Goal: Task Accomplishment & Management: Use online tool/utility

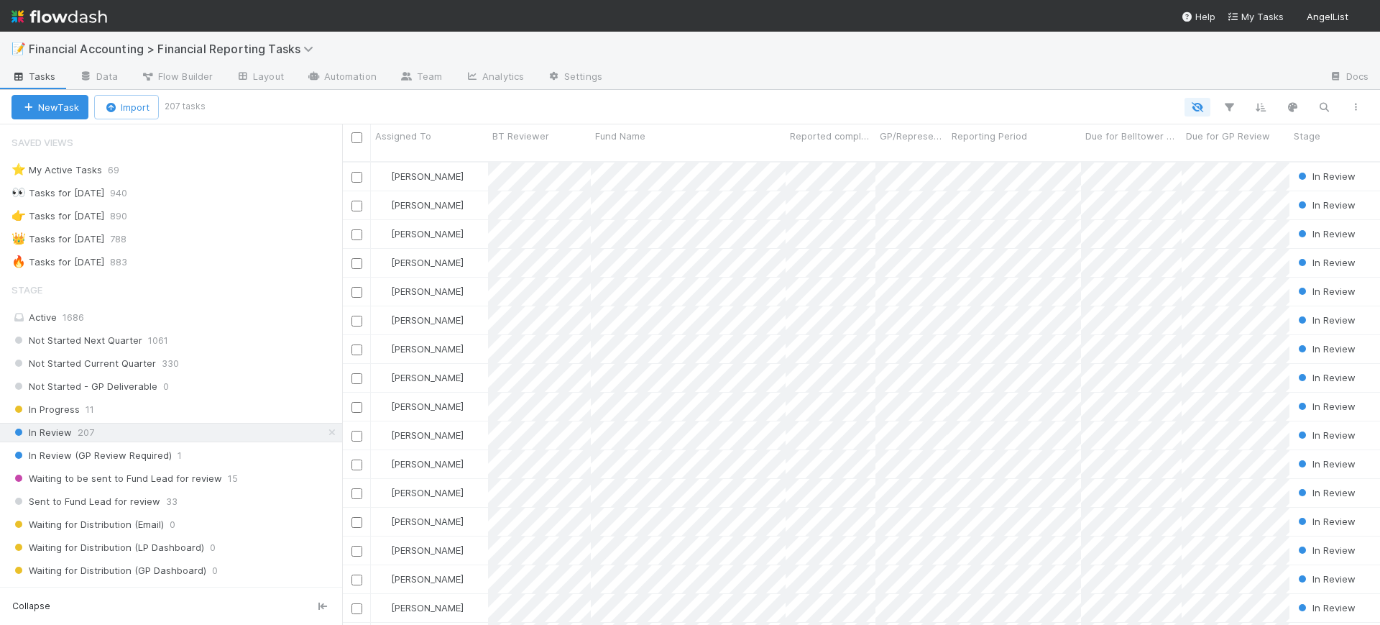
scroll to position [461, 1024]
click at [1233, 98] on button "button" at bounding box center [1229, 107] width 26 height 19
click at [1131, 154] on button "Add Filter" at bounding box center [1008, 150] width 431 height 21
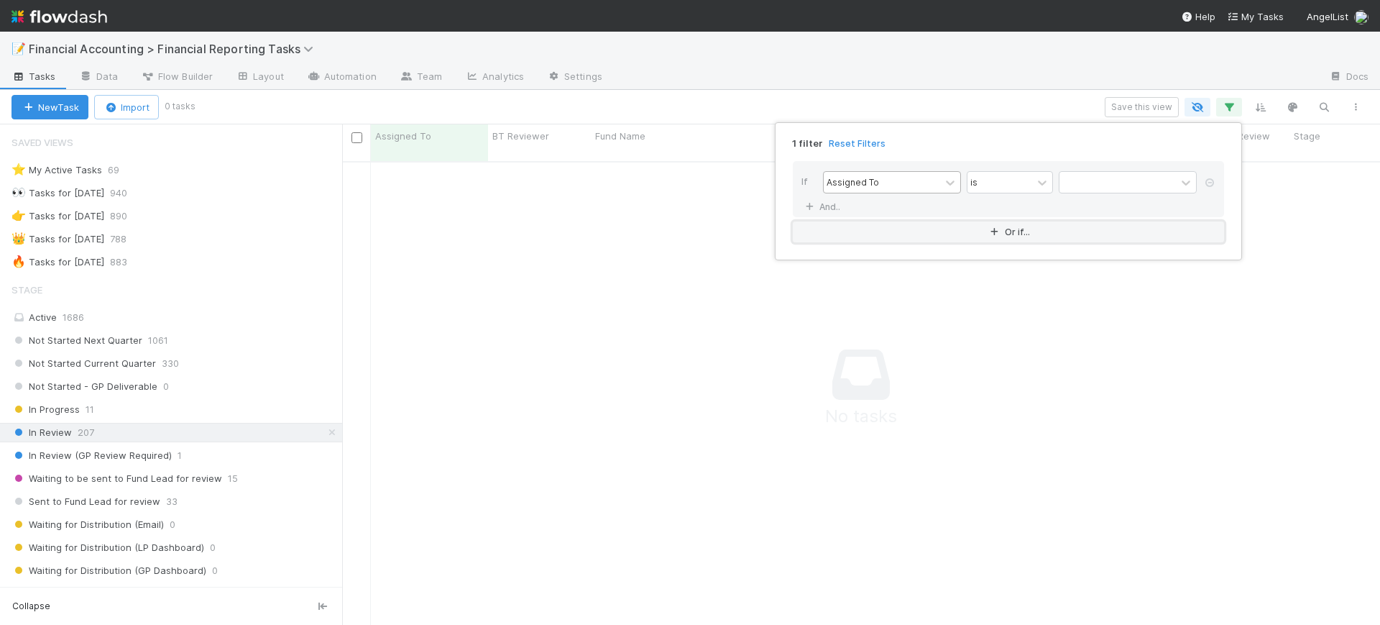
scroll to position [448, 1011]
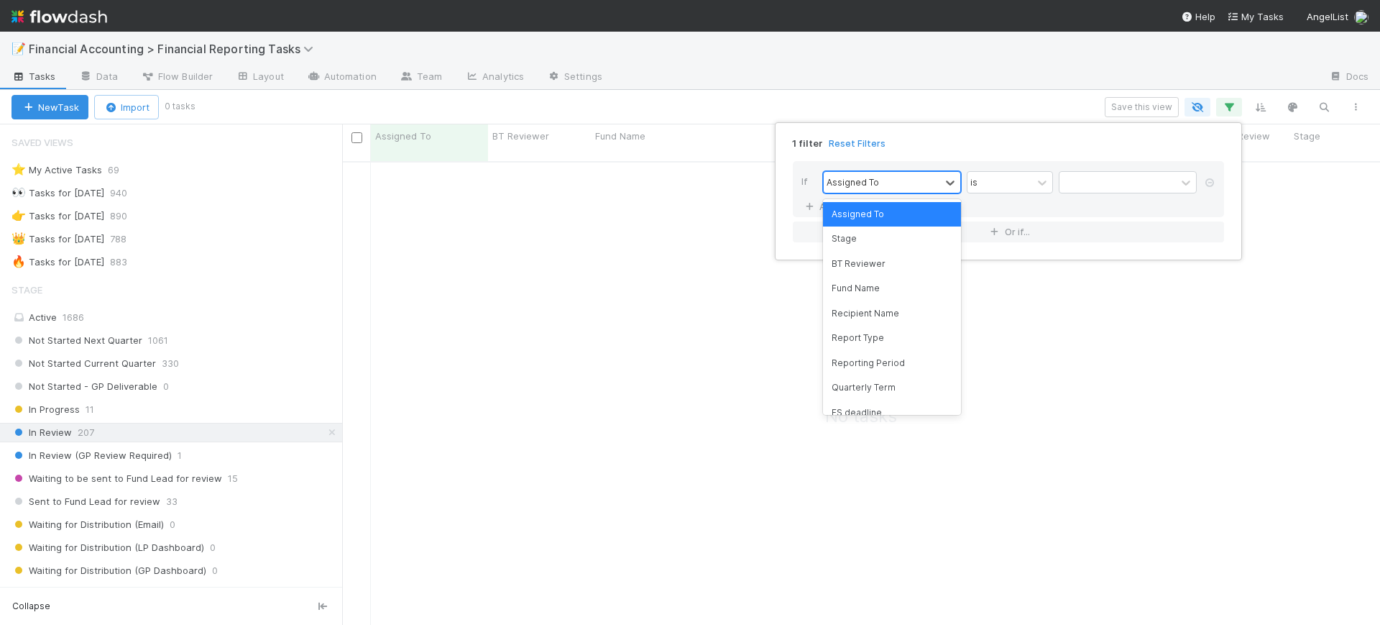
click at [939, 185] on div "Assigned To" at bounding box center [882, 182] width 116 height 21
click at [905, 365] on div "Reporting Period" at bounding box center [892, 363] width 138 height 24
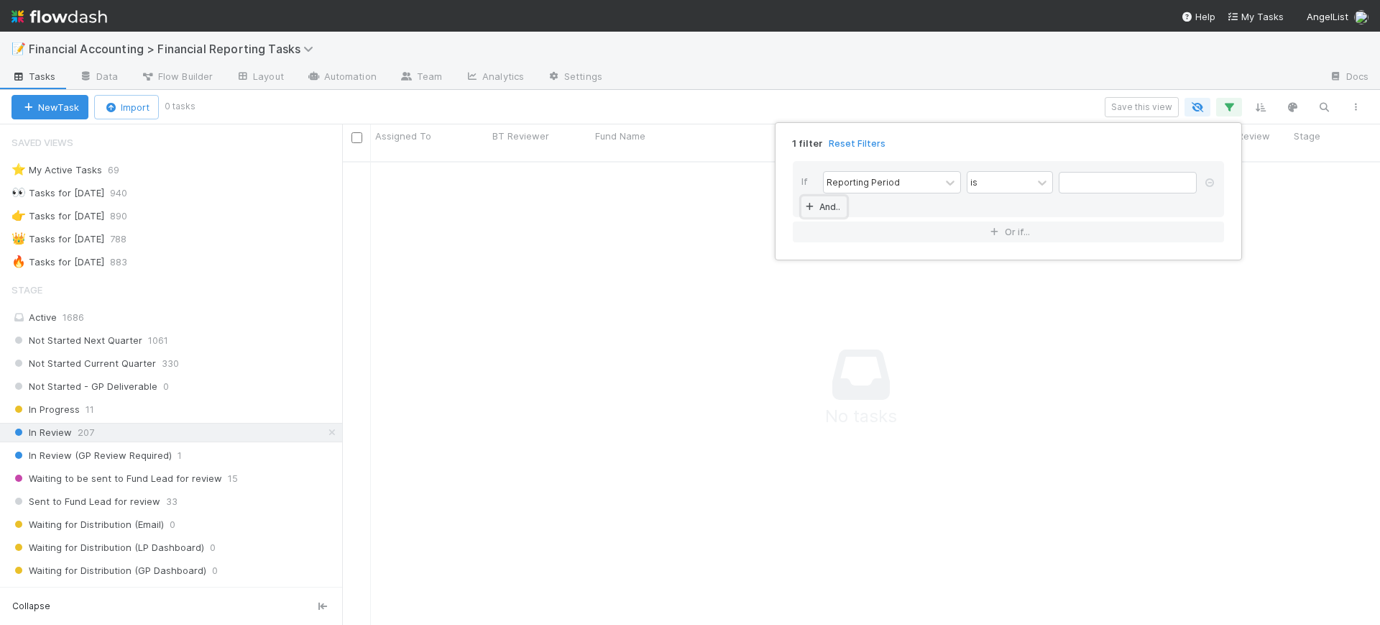
click at [819, 210] on link "And.." at bounding box center [823, 206] width 45 height 21
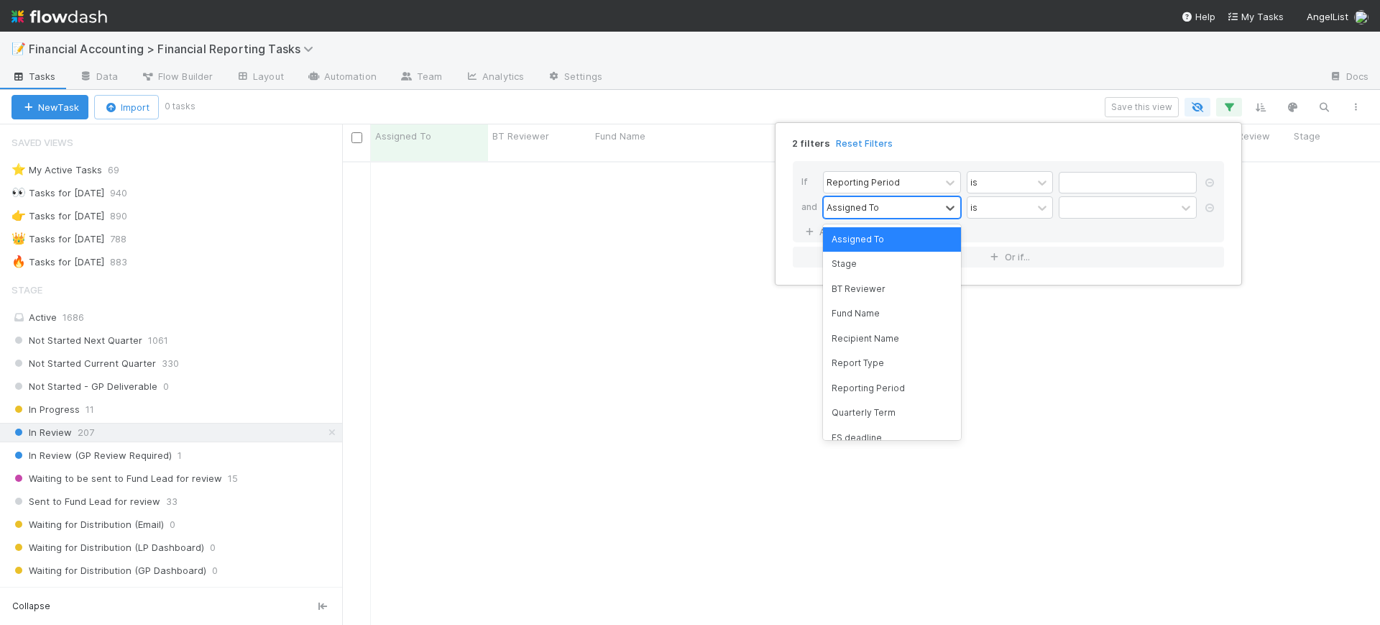
click at [868, 211] on div "Assigned To" at bounding box center [853, 207] width 52 height 13
click at [918, 405] on div "Quarterly Term" at bounding box center [892, 412] width 138 height 24
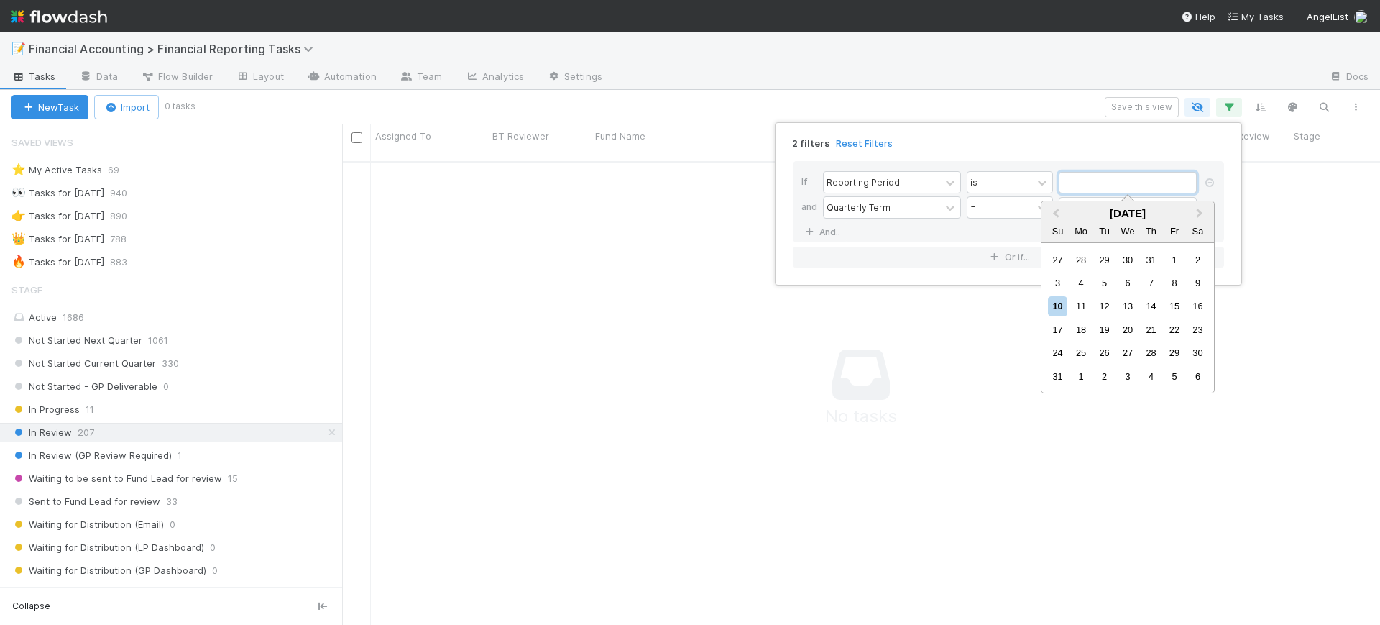
click at [1083, 183] on input "text" at bounding box center [1128, 183] width 138 height 22
click at [1056, 213] on span "Previous Month" at bounding box center [1056, 214] width 0 height 17
click at [1078, 349] on div "30" at bounding box center [1081, 352] width 19 height 19
type input "[DATE]"
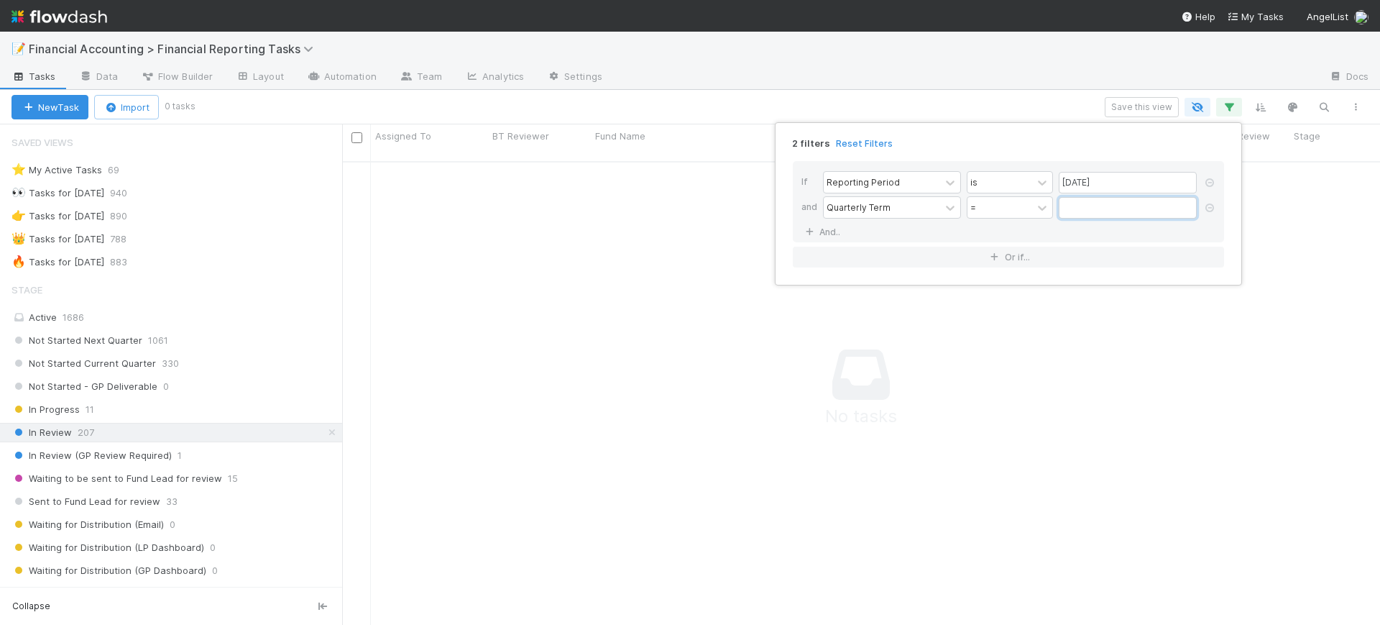
click at [1073, 203] on input "text" at bounding box center [1128, 208] width 138 height 22
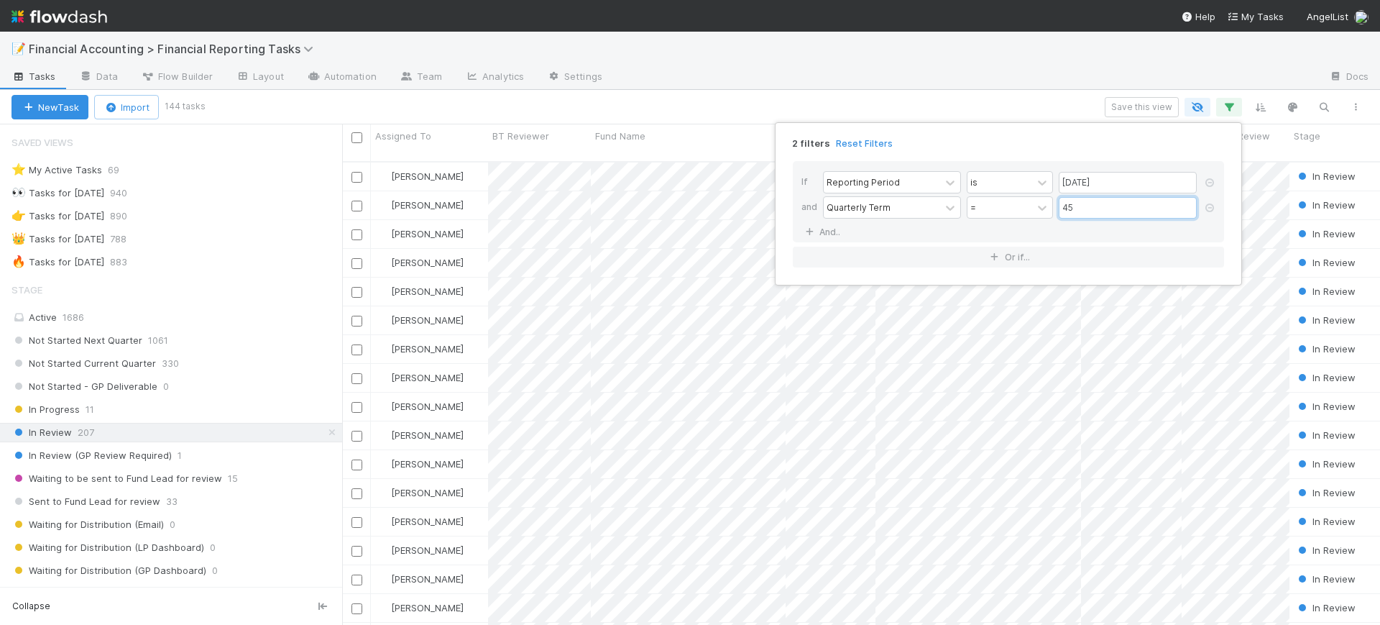
scroll to position [461, 1024]
type input "45"
click at [334, 304] on div "2 filters Reset Filters If Reporting Period is [DATE] and Quarterly Term = 45 A…" at bounding box center [690, 312] width 1380 height 625
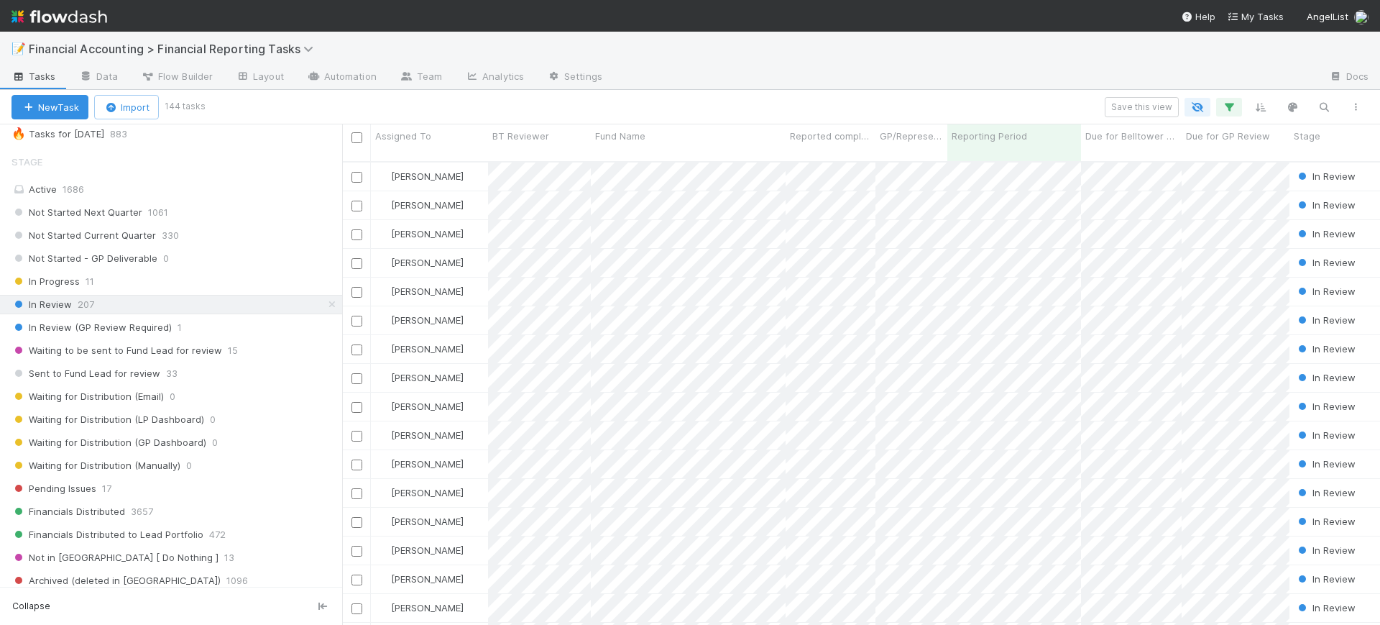
scroll to position [111, 0]
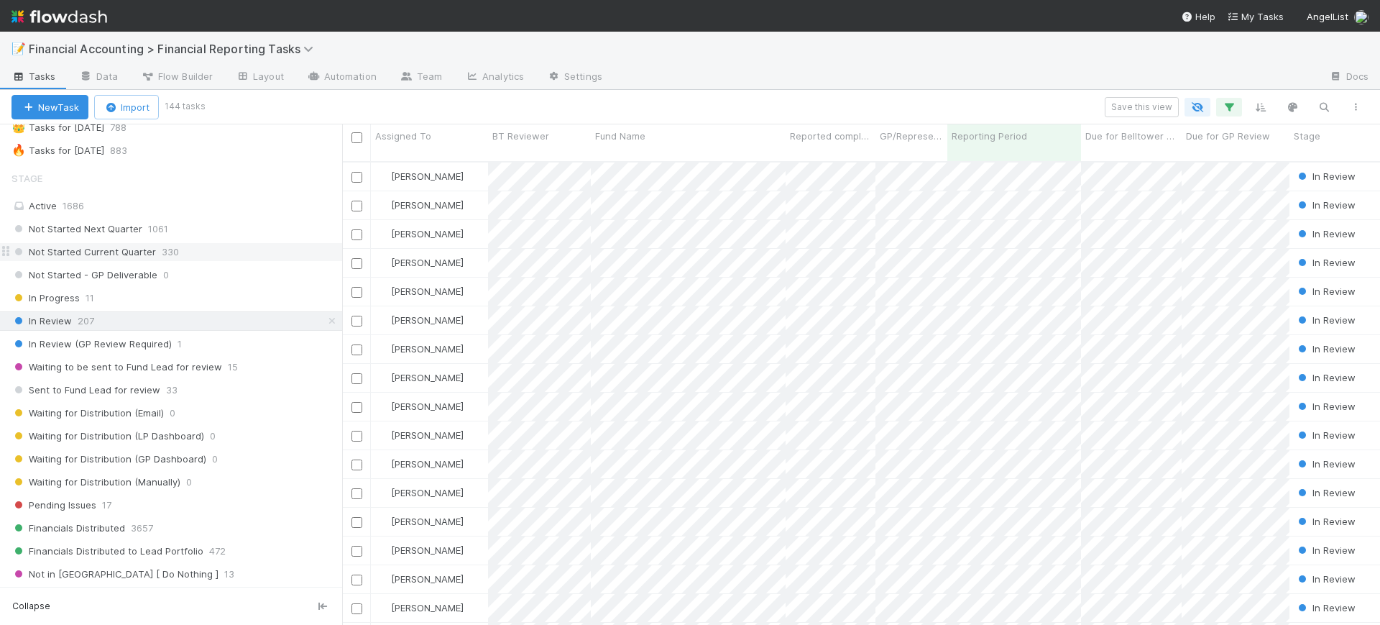
click at [155, 259] on div "Not Started Current Quarter 330" at bounding box center [177, 252] width 331 height 18
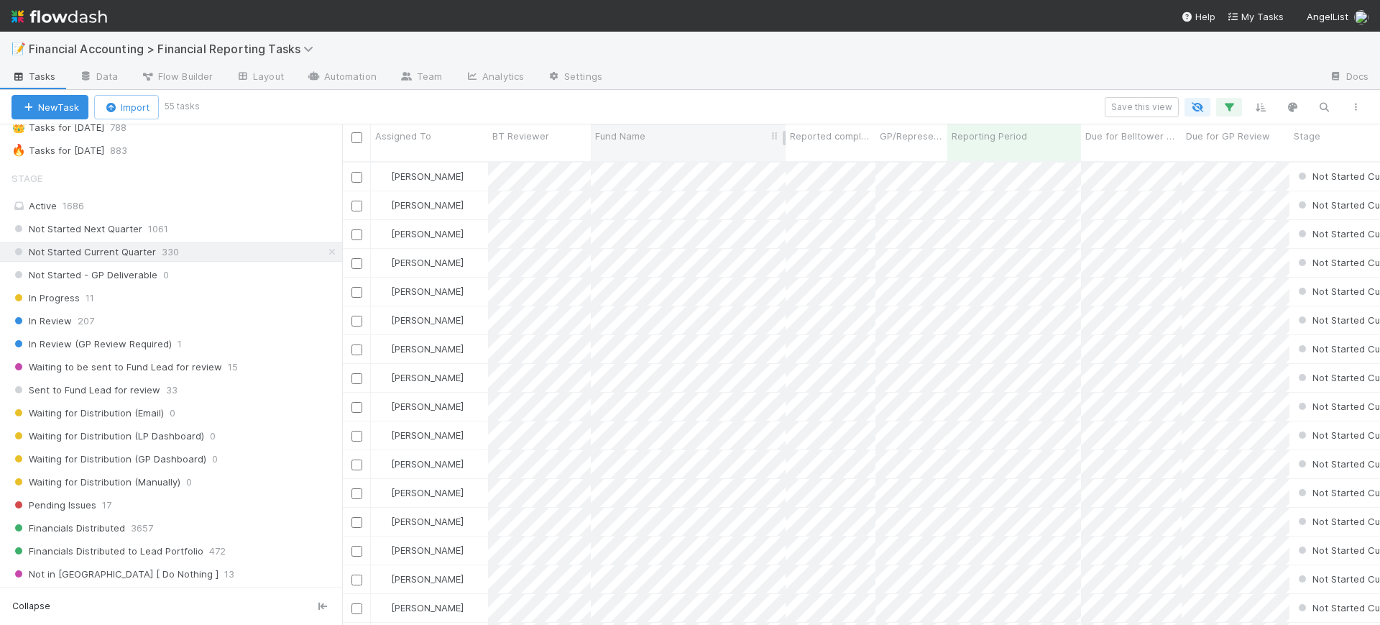
click at [681, 139] on div "Fund Name" at bounding box center [688, 136] width 187 height 14
click at [667, 160] on div "Sort A → Z" at bounding box center [678, 163] width 164 height 22
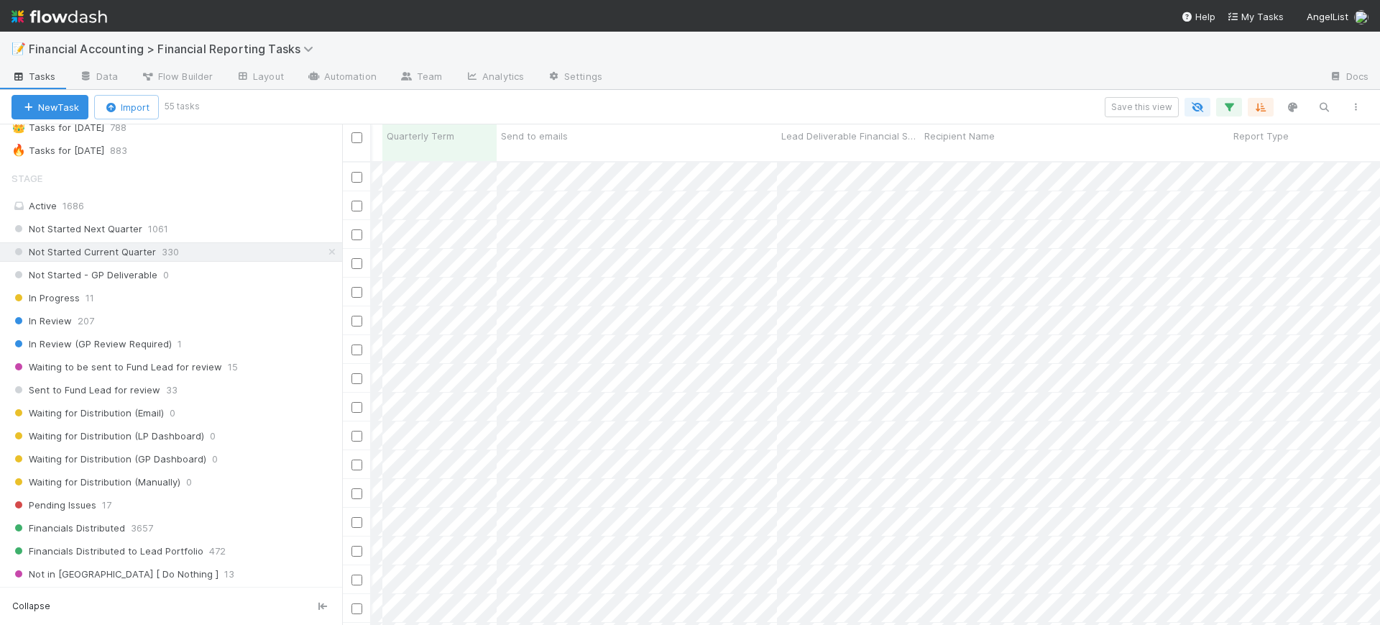
scroll to position [0, 873]
click at [1226, 101] on icon "button" at bounding box center [1229, 107] width 14 height 13
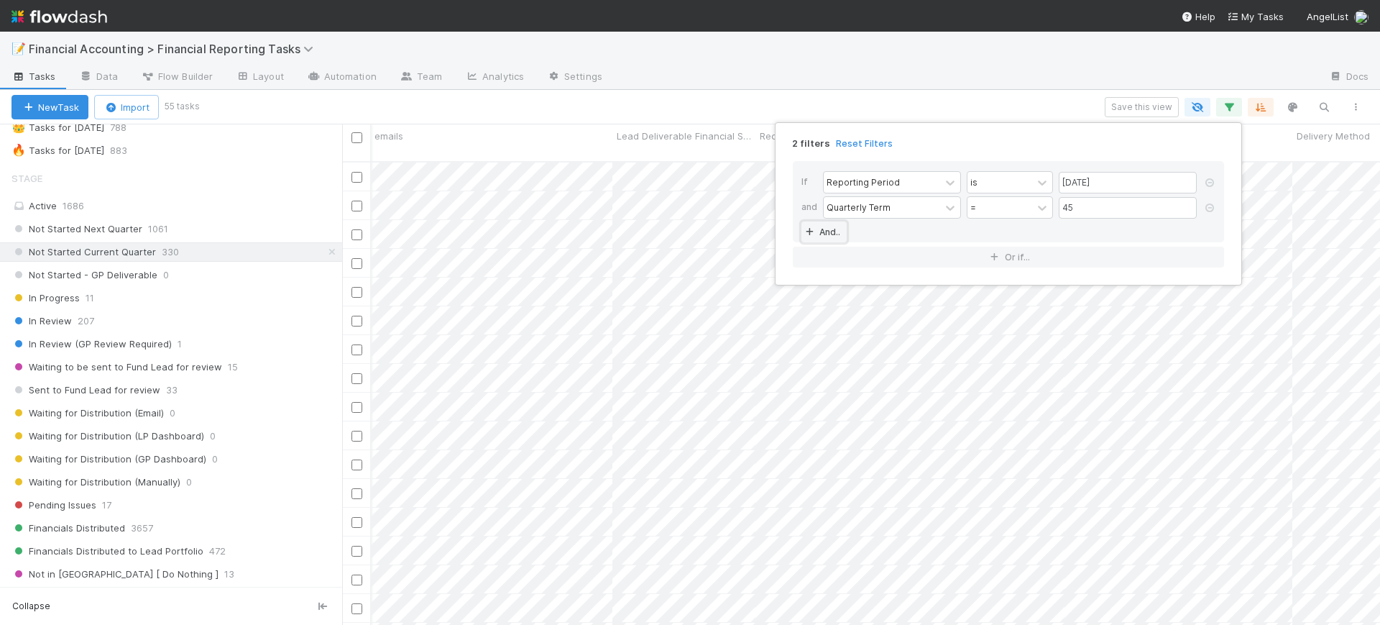
click at [813, 231] on icon at bounding box center [809, 232] width 14 height 9
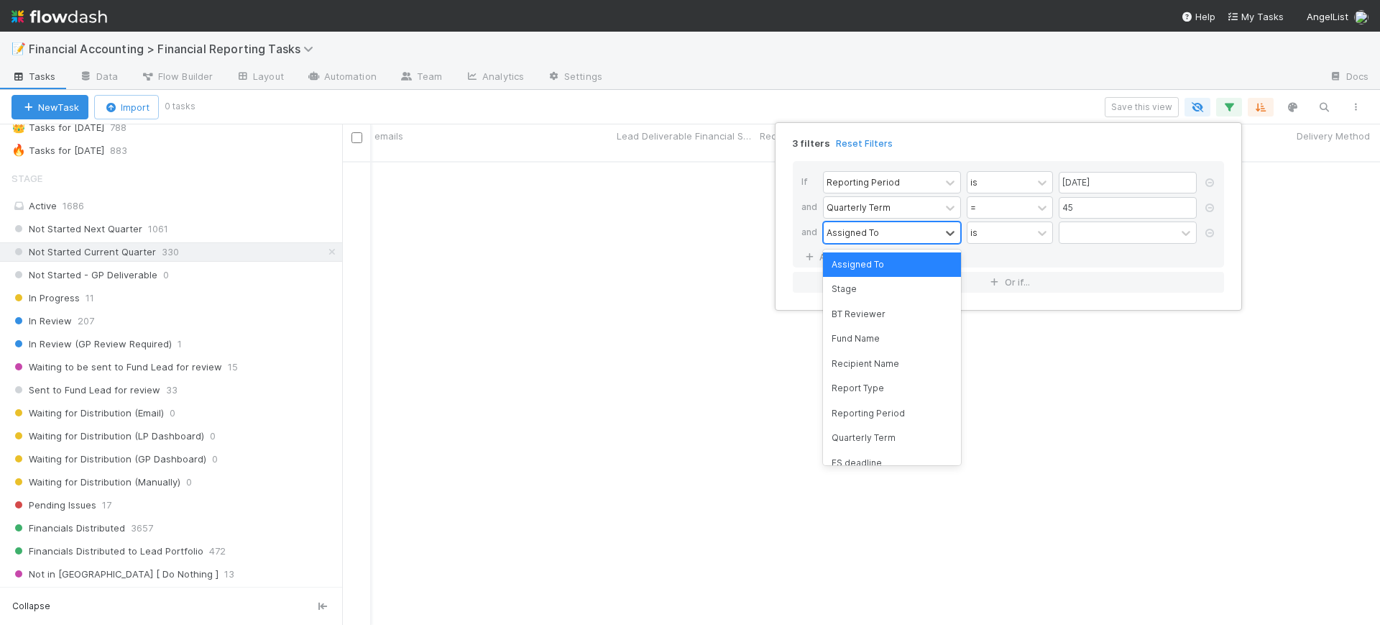
scroll to position [448, 1011]
click at [891, 229] on div "Assigned To" at bounding box center [882, 232] width 116 height 21
click at [897, 336] on div "Fund Name" at bounding box center [892, 338] width 138 height 24
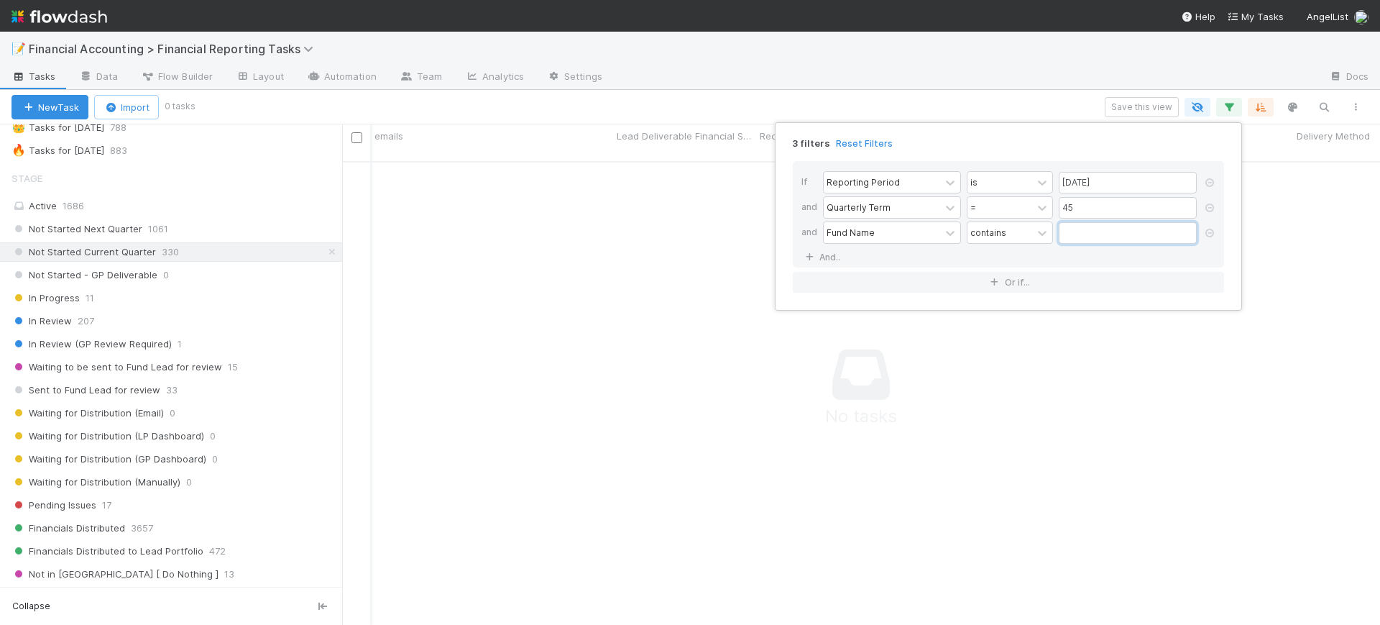
click at [1080, 229] on input "text" at bounding box center [1128, 233] width 138 height 22
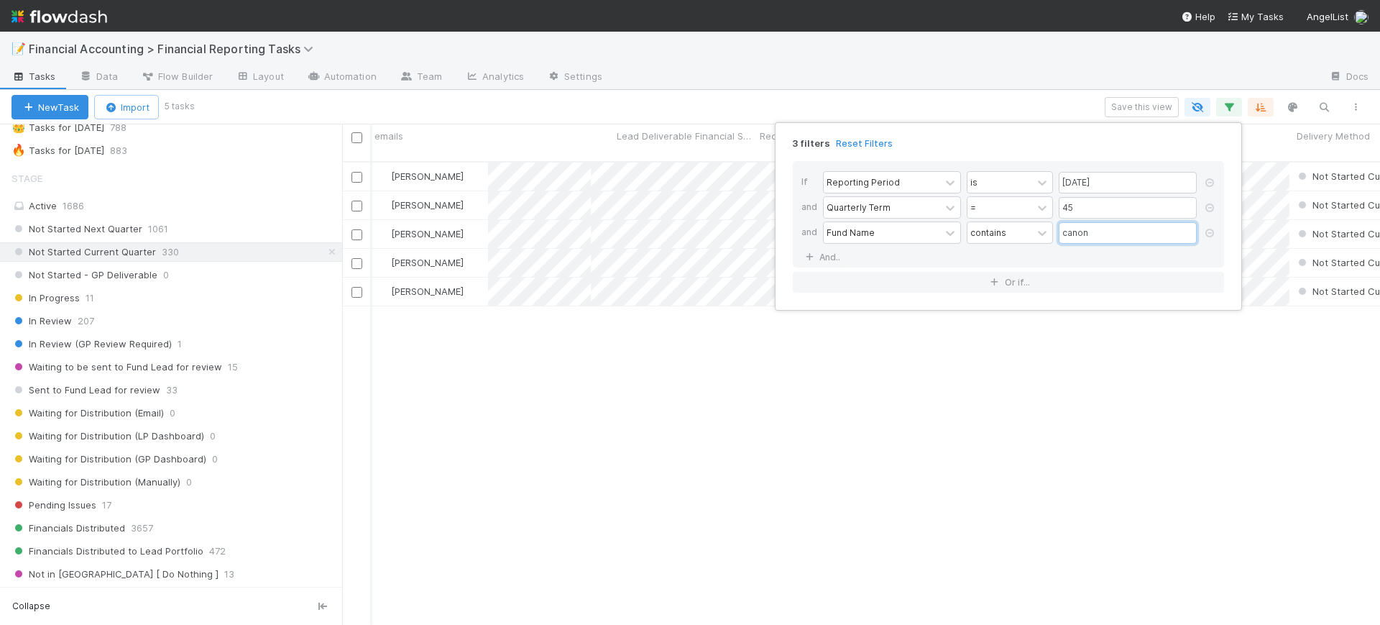
scroll to position [461, 1024]
type input "canon"
click at [709, 351] on div "3 filters Reset Filters If Reporting Period is [DATE] and Quarterly Term = 45 a…" at bounding box center [690, 312] width 1380 height 625
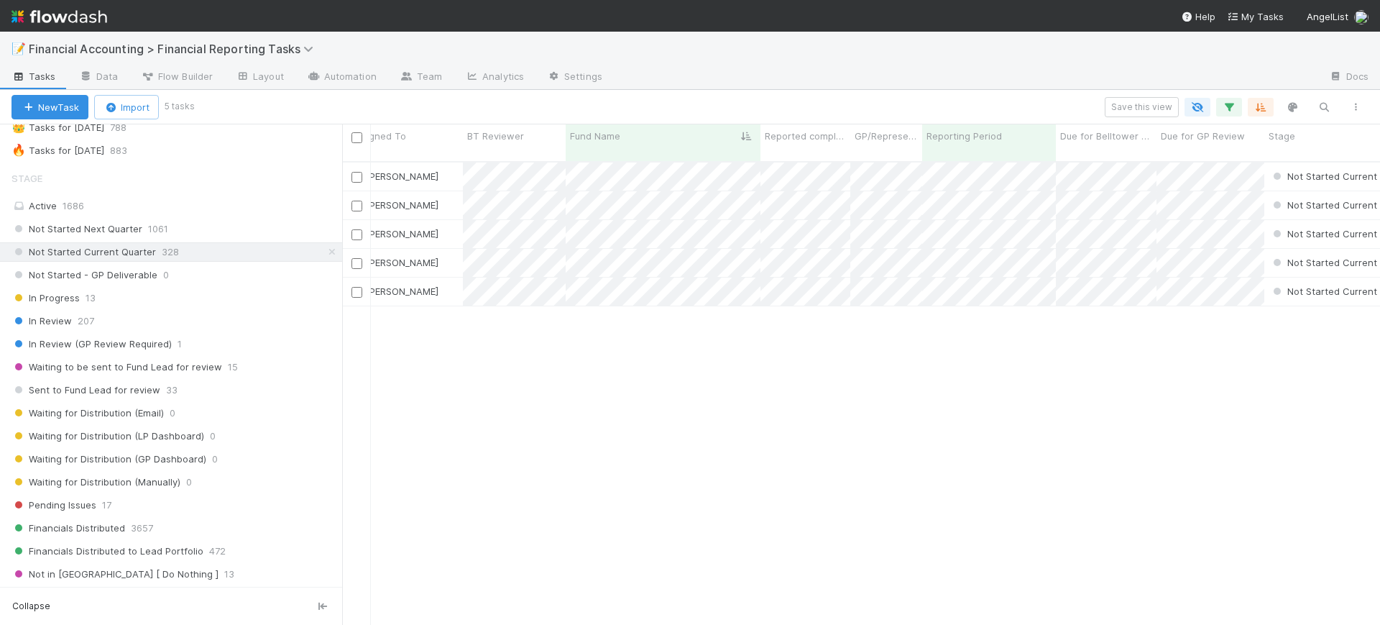
scroll to position [0, 0]
click at [357, 139] on input "checkbox" at bounding box center [356, 137] width 11 height 11
checkbox input "true"
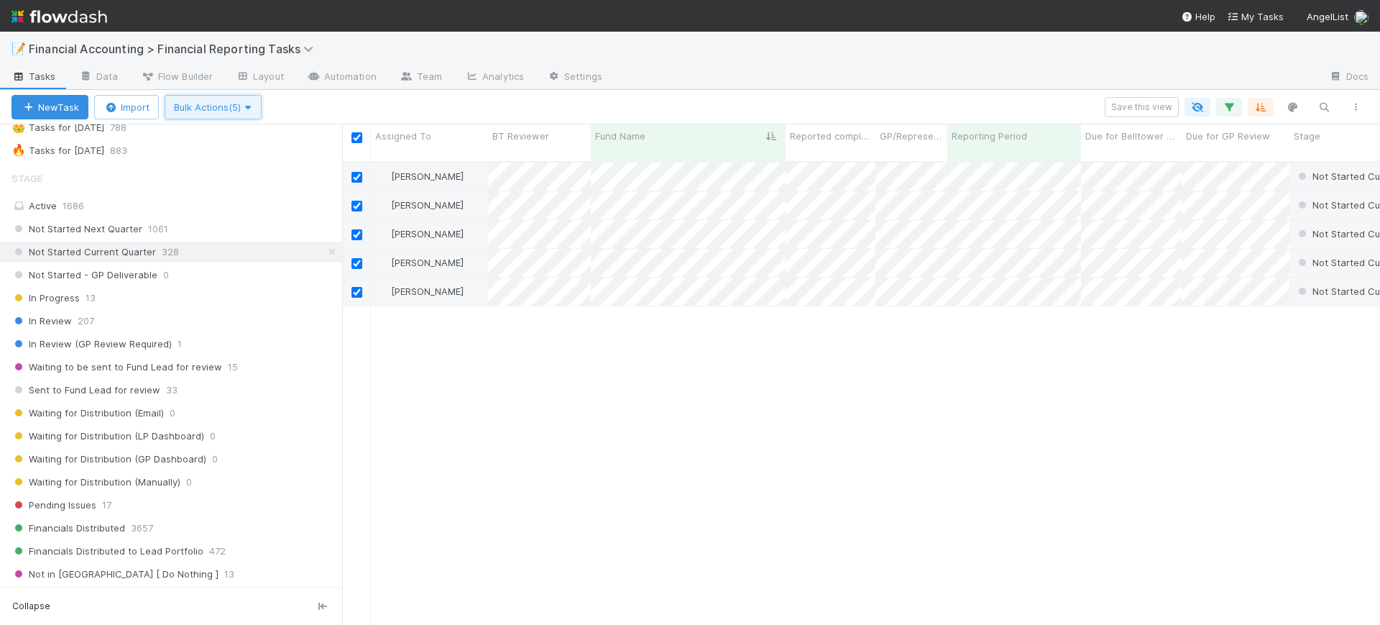
click at [226, 104] on span "Bulk Actions (5)" at bounding box center [213, 107] width 78 height 12
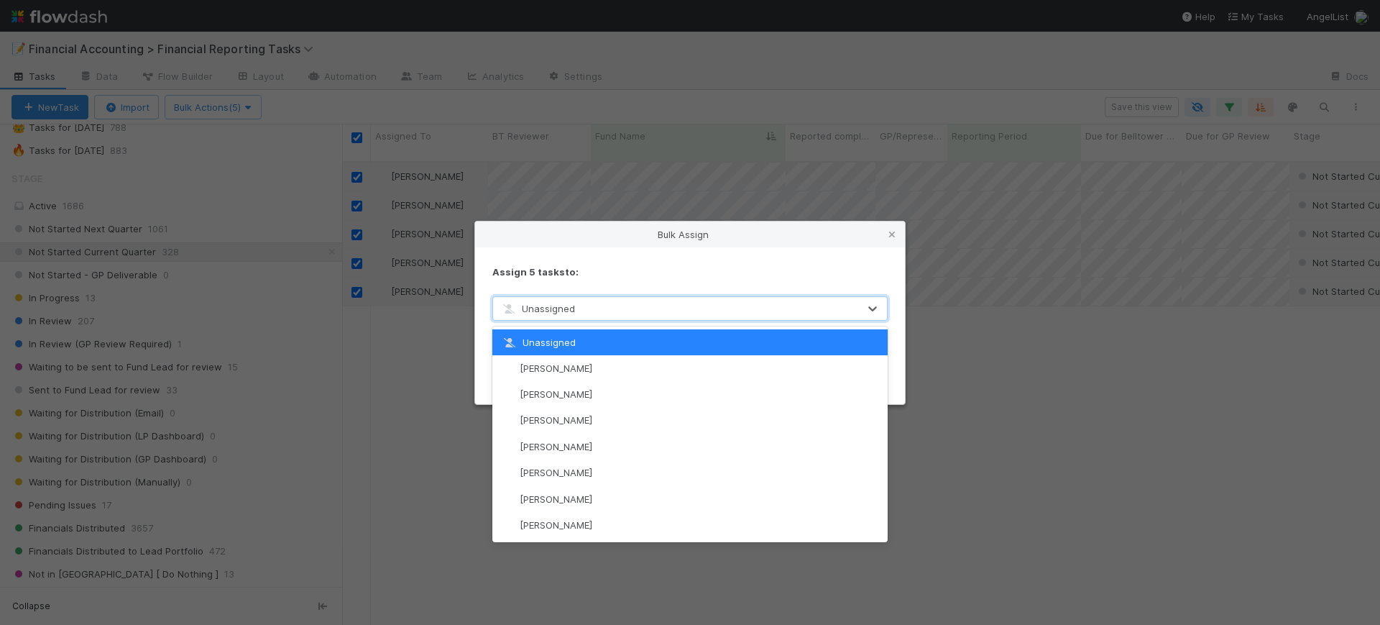
click at [548, 316] on div "Unassigned" at bounding box center [675, 308] width 365 height 23
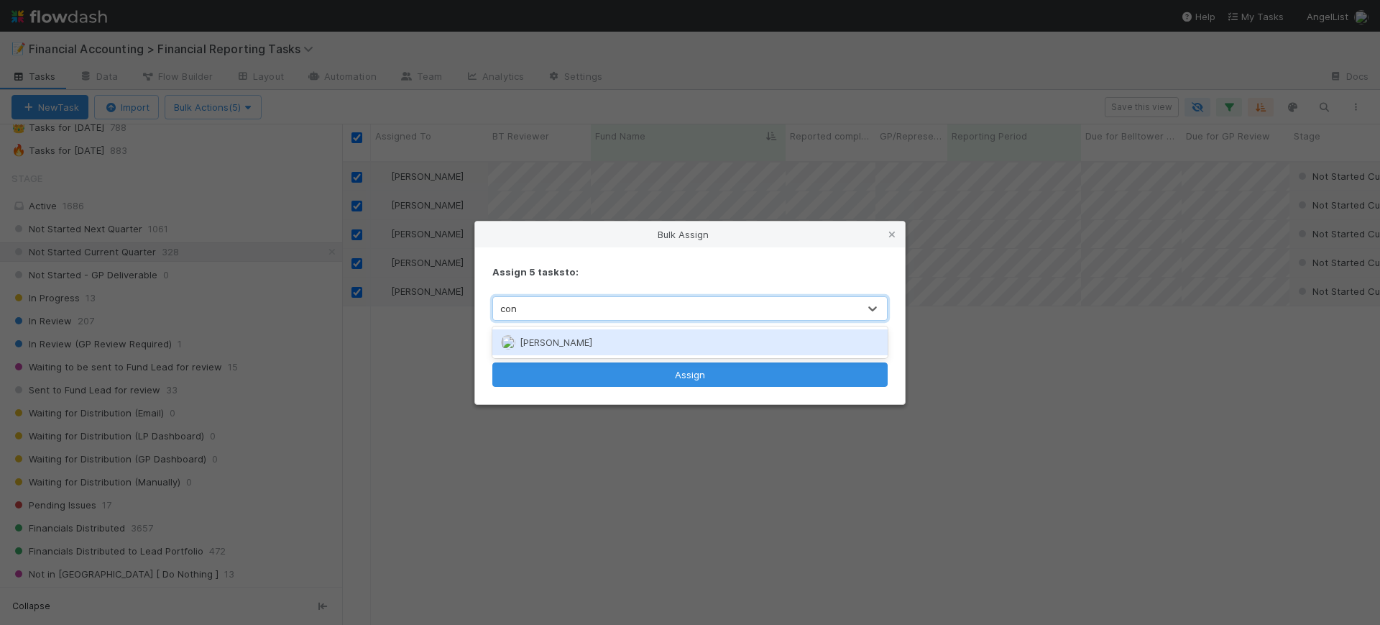
type input "cono"
click at [554, 332] on div "[PERSON_NAME]" at bounding box center [689, 342] width 395 height 26
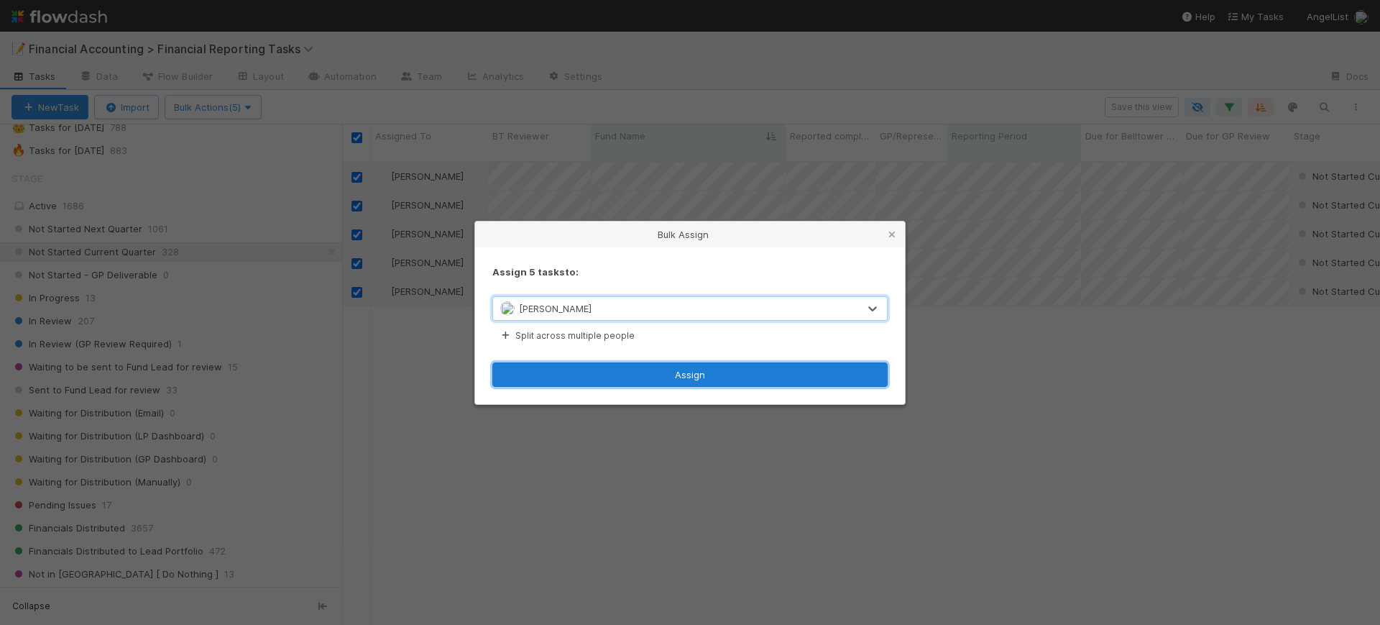
click at [641, 370] on button "Assign" at bounding box center [689, 374] width 395 height 24
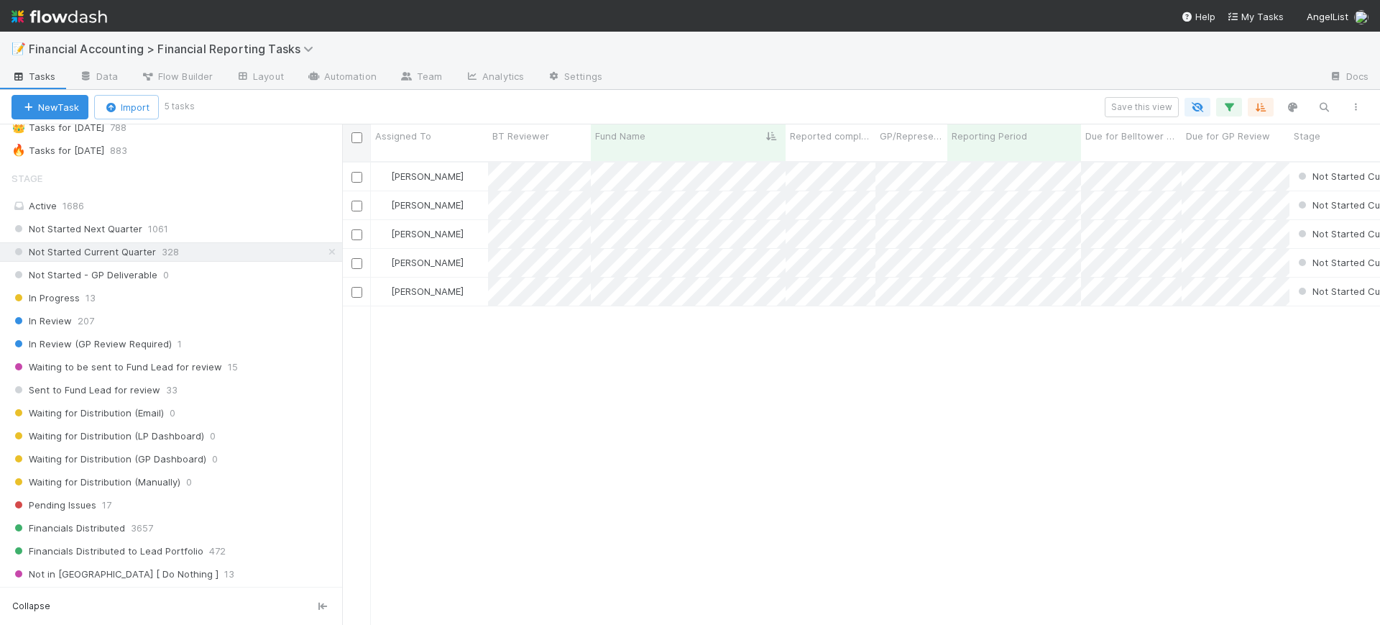
click at [360, 142] on input "checkbox" at bounding box center [356, 137] width 11 height 11
checkbox input "true"
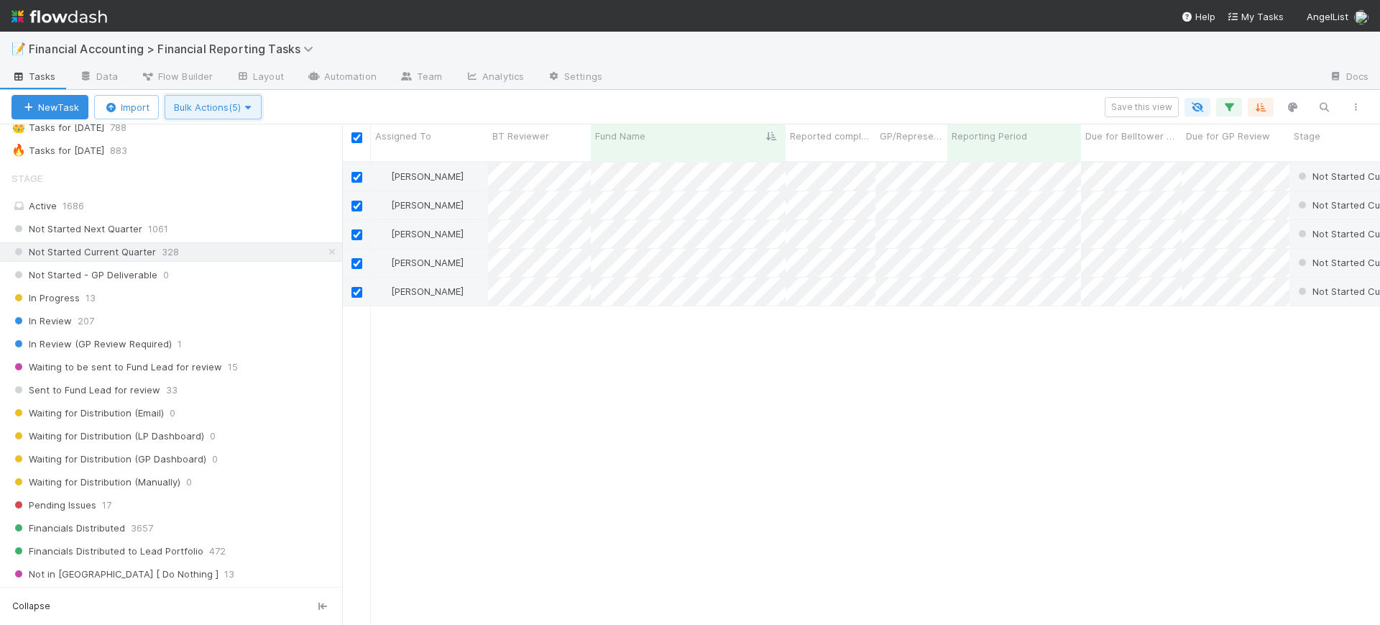
click at [226, 104] on span "Bulk Actions (5)" at bounding box center [213, 107] width 78 height 12
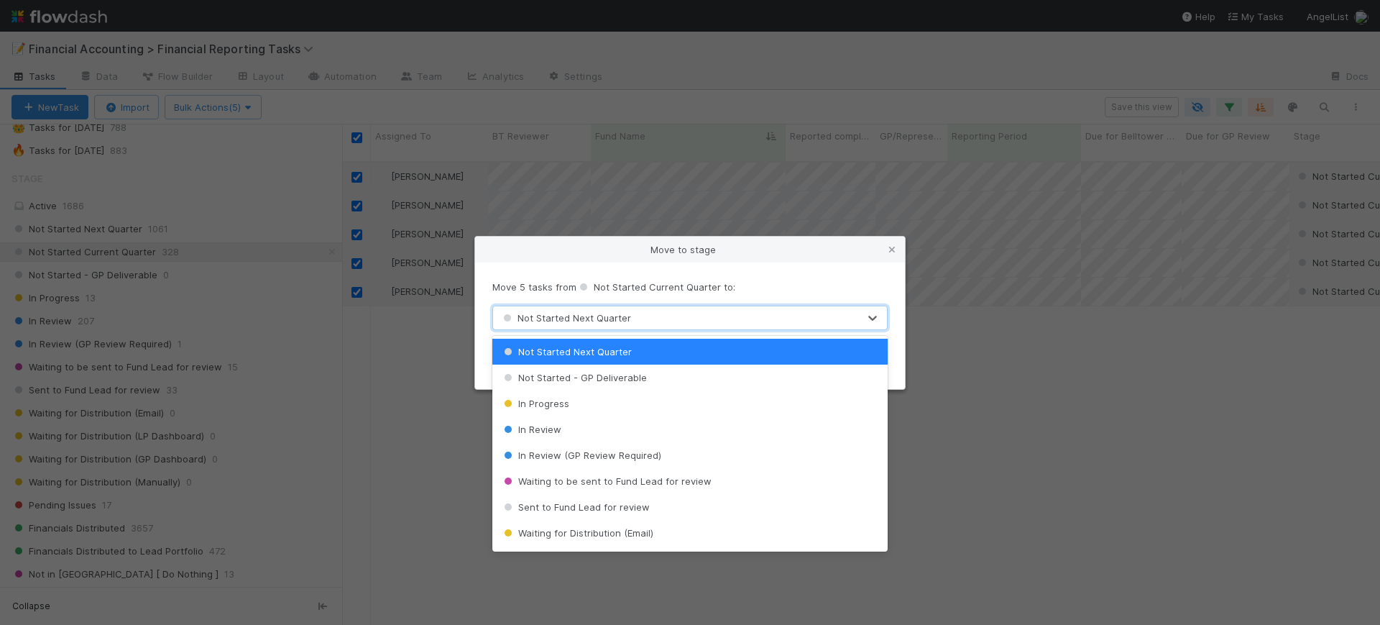
click at [589, 317] on span "Not Started Next Quarter" at bounding box center [565, 318] width 131 height 12
click at [717, 497] on div "Sent to Fund Lead for review" at bounding box center [689, 507] width 395 height 26
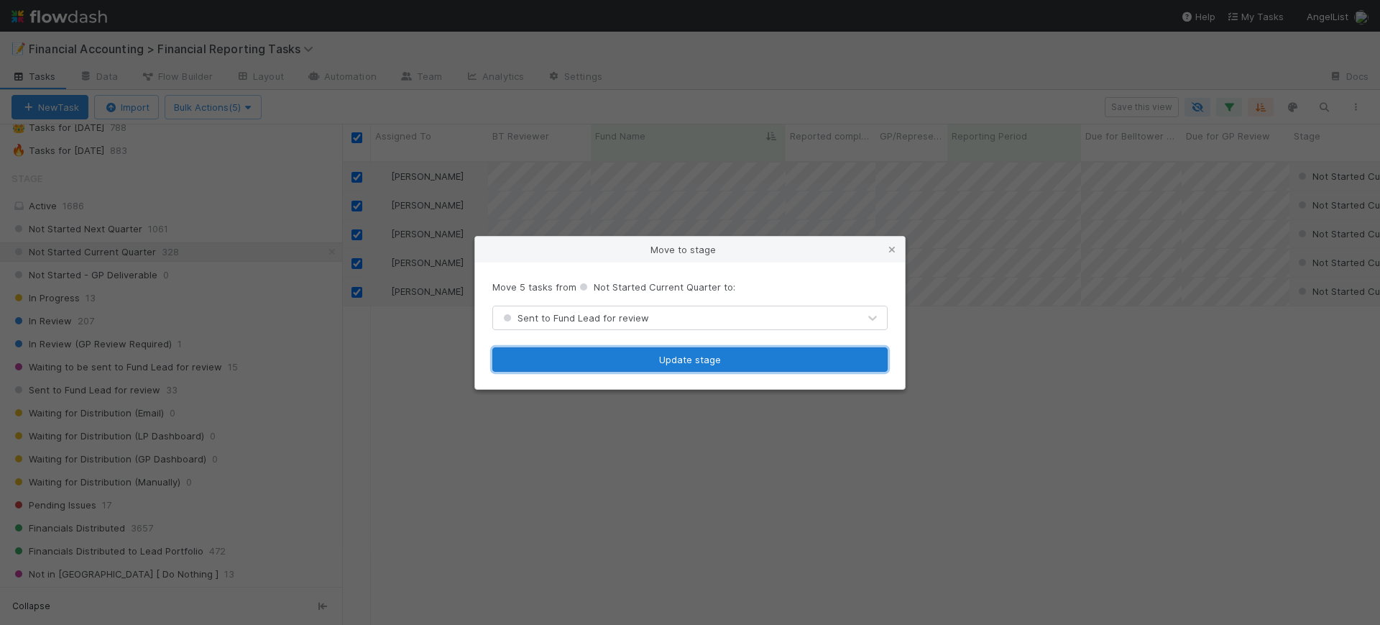
click at [693, 359] on button "Update stage" at bounding box center [689, 359] width 395 height 24
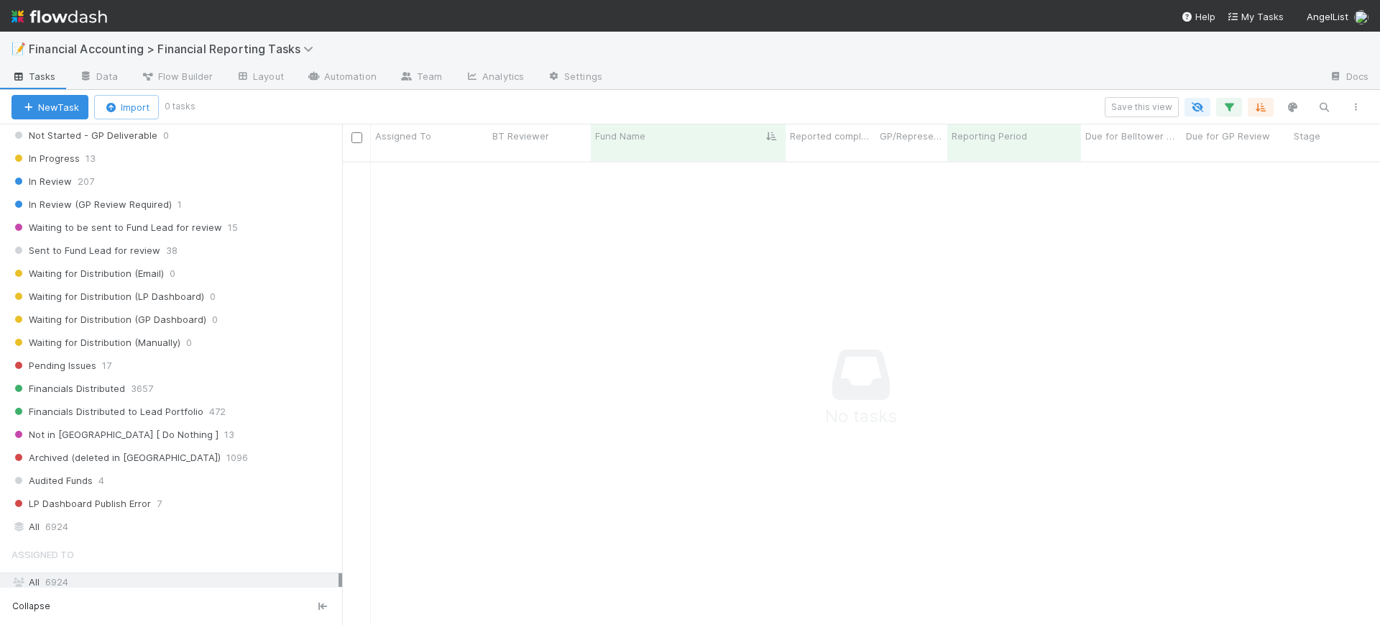
scroll to position [249, 0]
click at [175, 256] on div "Sent to Fund Lead for review 38" at bounding box center [177, 253] width 331 height 18
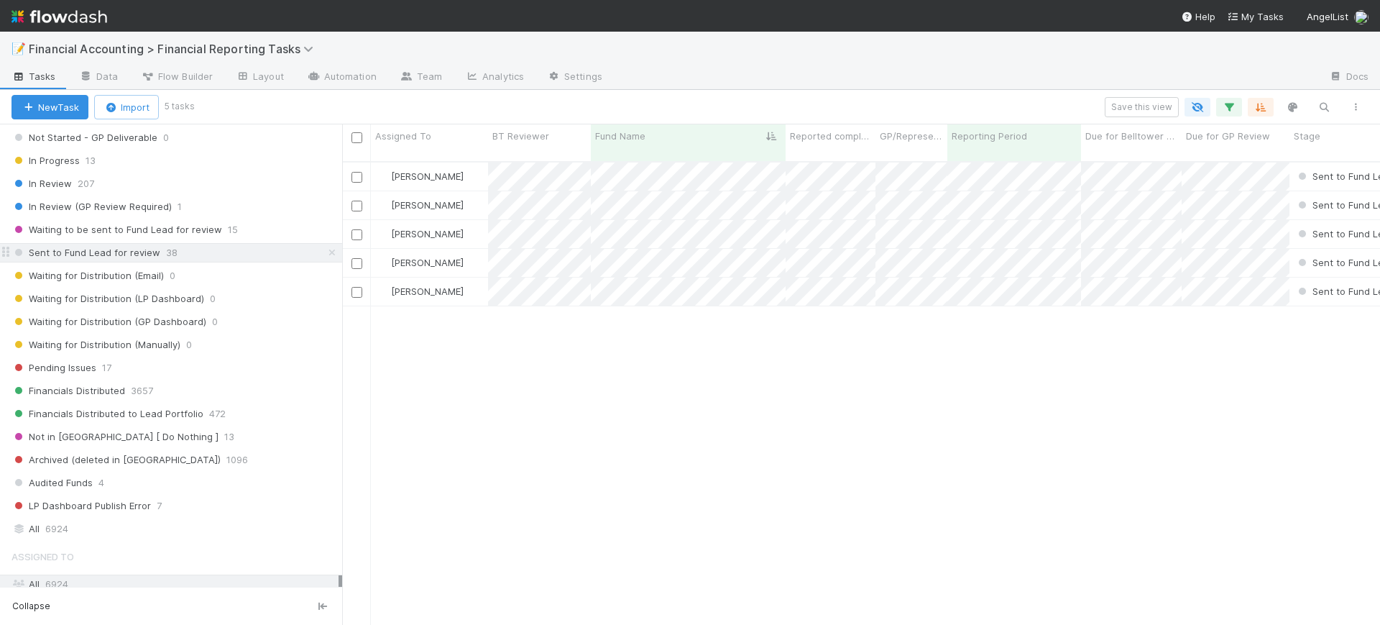
scroll to position [461, 1024]
click at [183, 265] on div "Not Started Next Quarter 1061 Not Started Current Quarter 323 Not Started - GP …" at bounding box center [171, 298] width 342 height 433
